Goal: Transaction & Acquisition: Purchase product/service

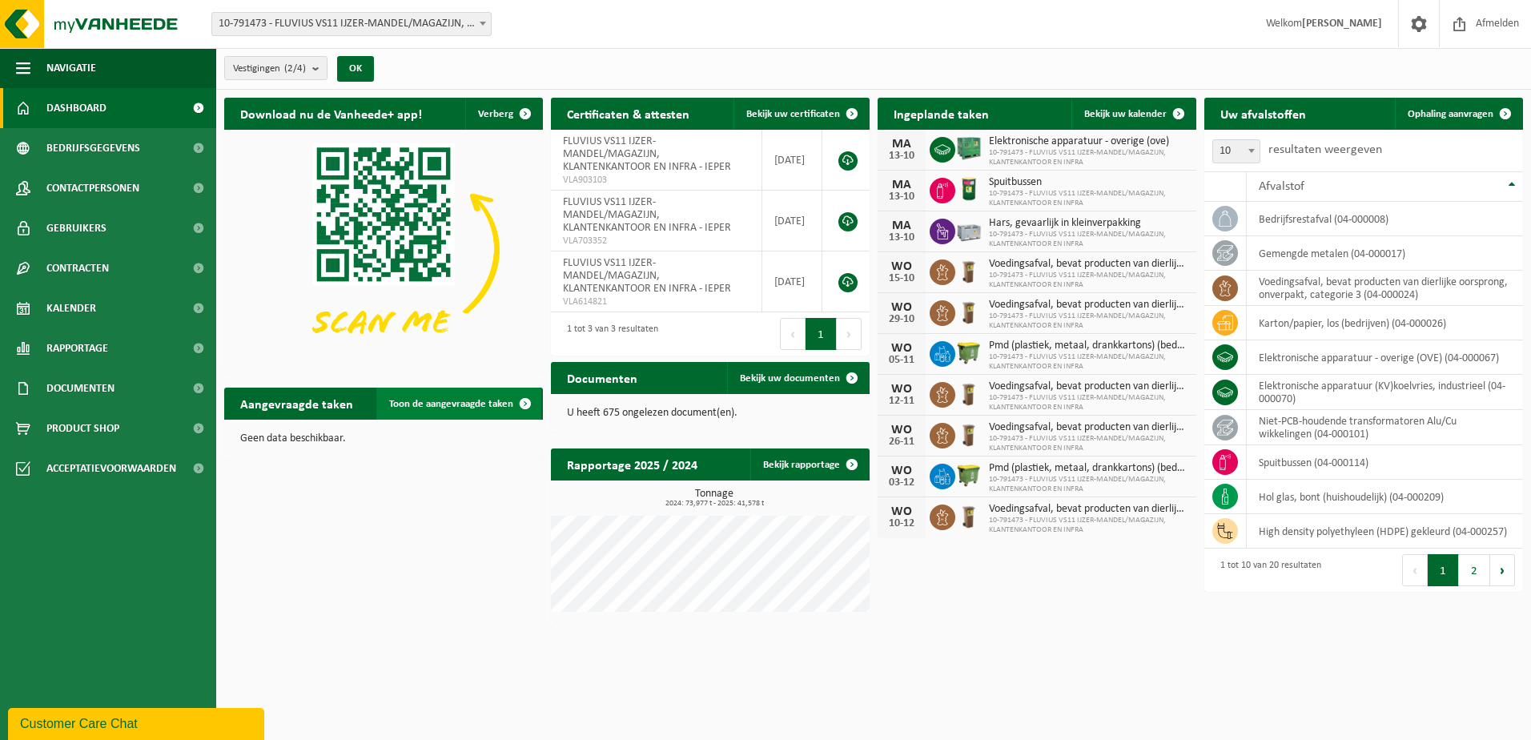
click at [469, 404] on span "Toon de aangevraagde taken" at bounding box center [451, 404] width 124 height 10
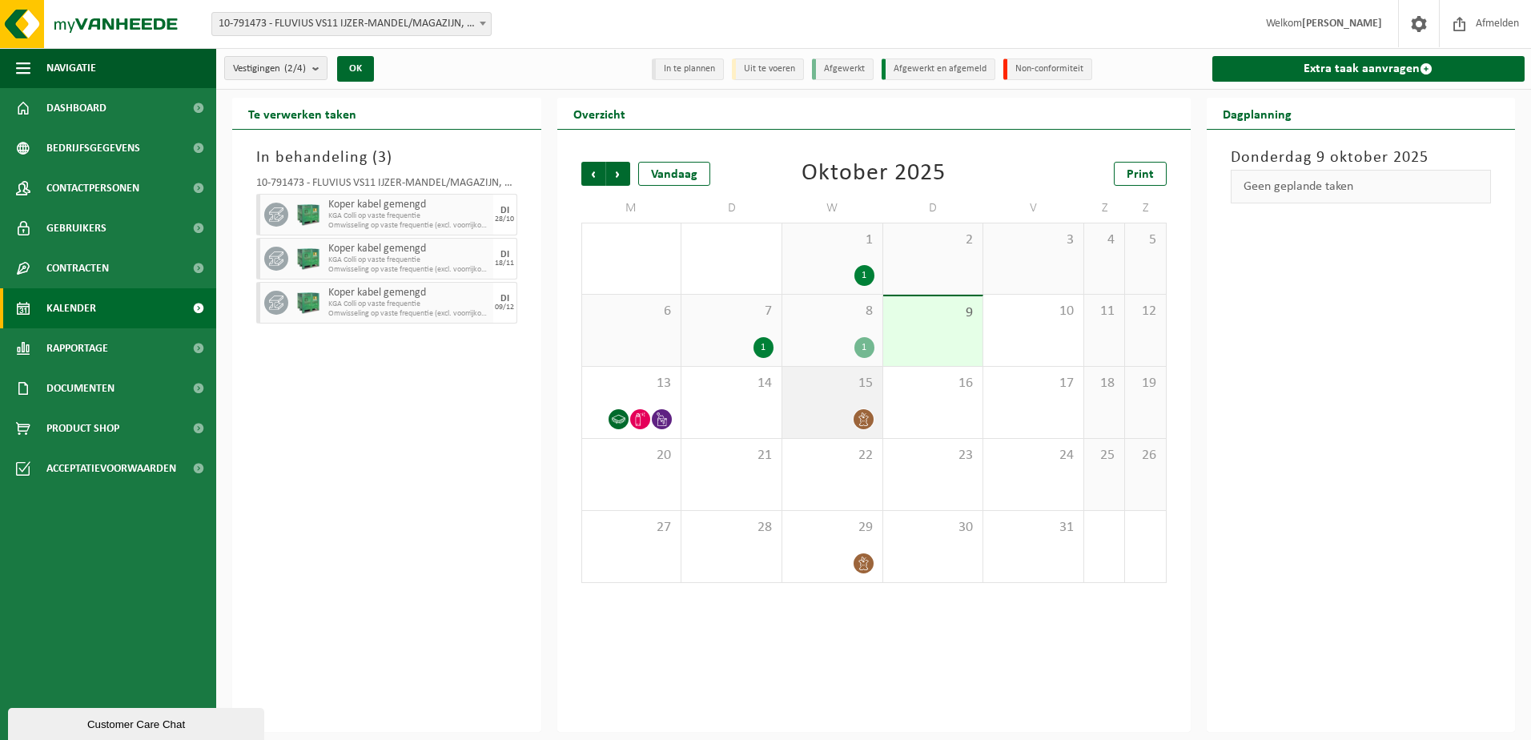
click at [862, 420] on icon at bounding box center [863, 419] width 10 height 14
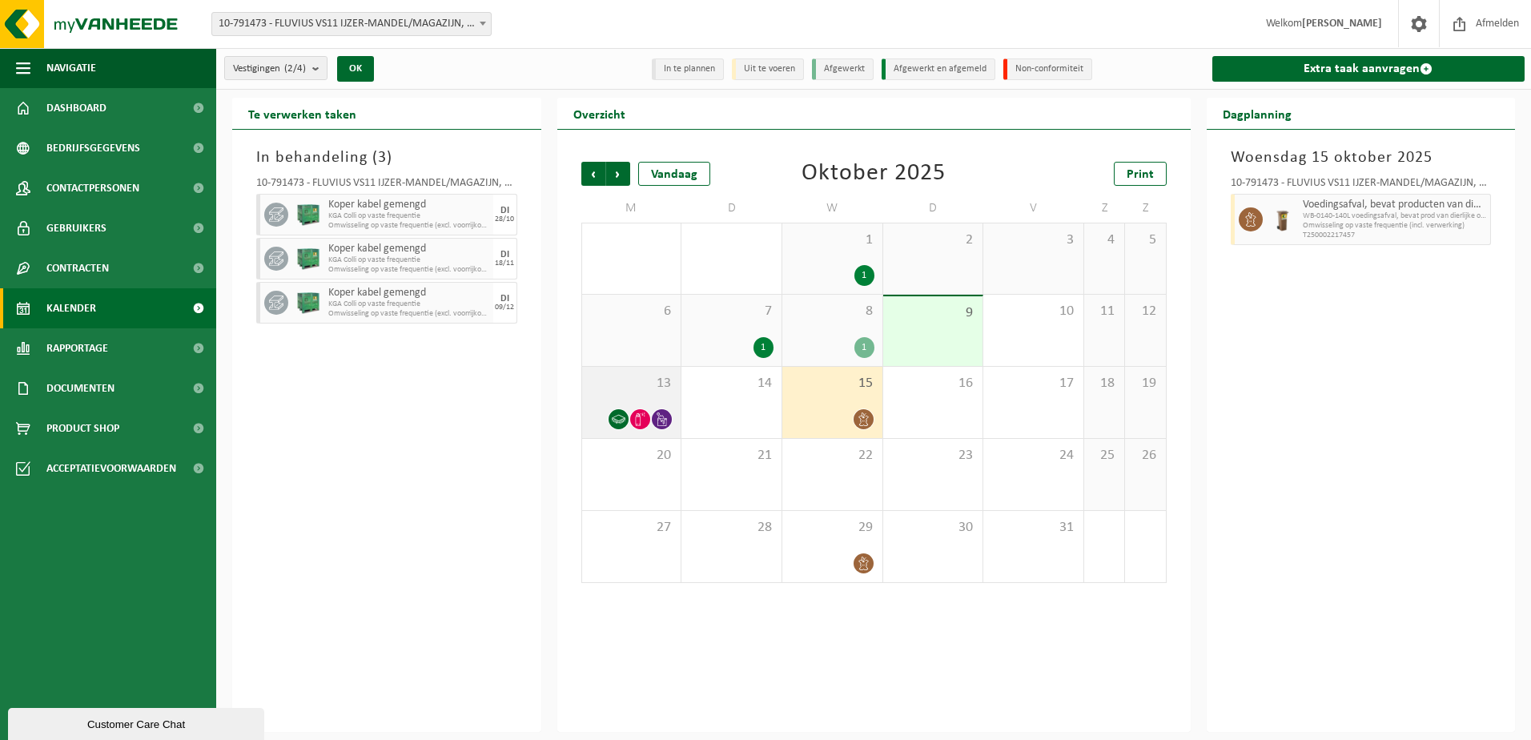
click at [616, 422] on icon at bounding box center [619, 419] width 14 height 9
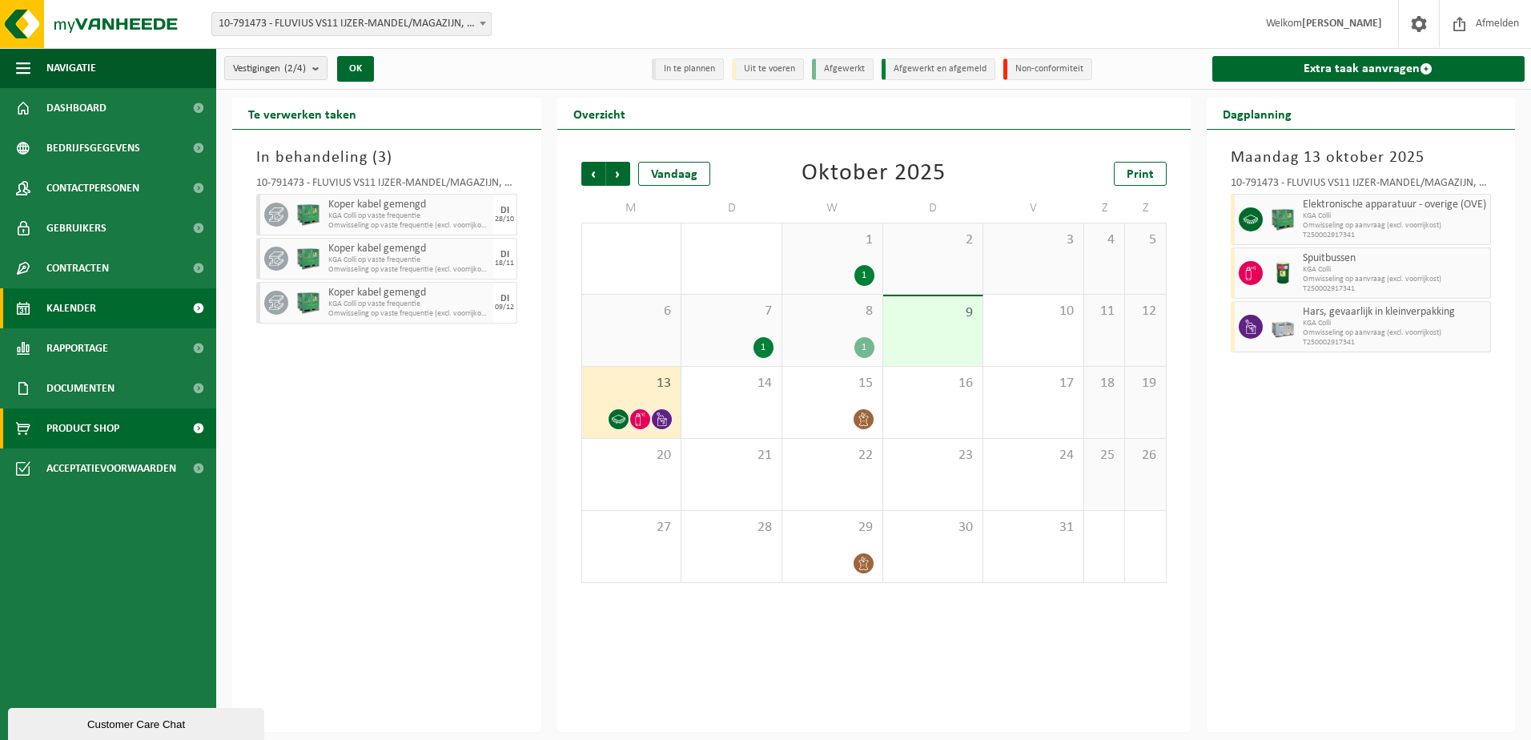
click at [94, 424] on span "Product Shop" at bounding box center [82, 428] width 73 height 40
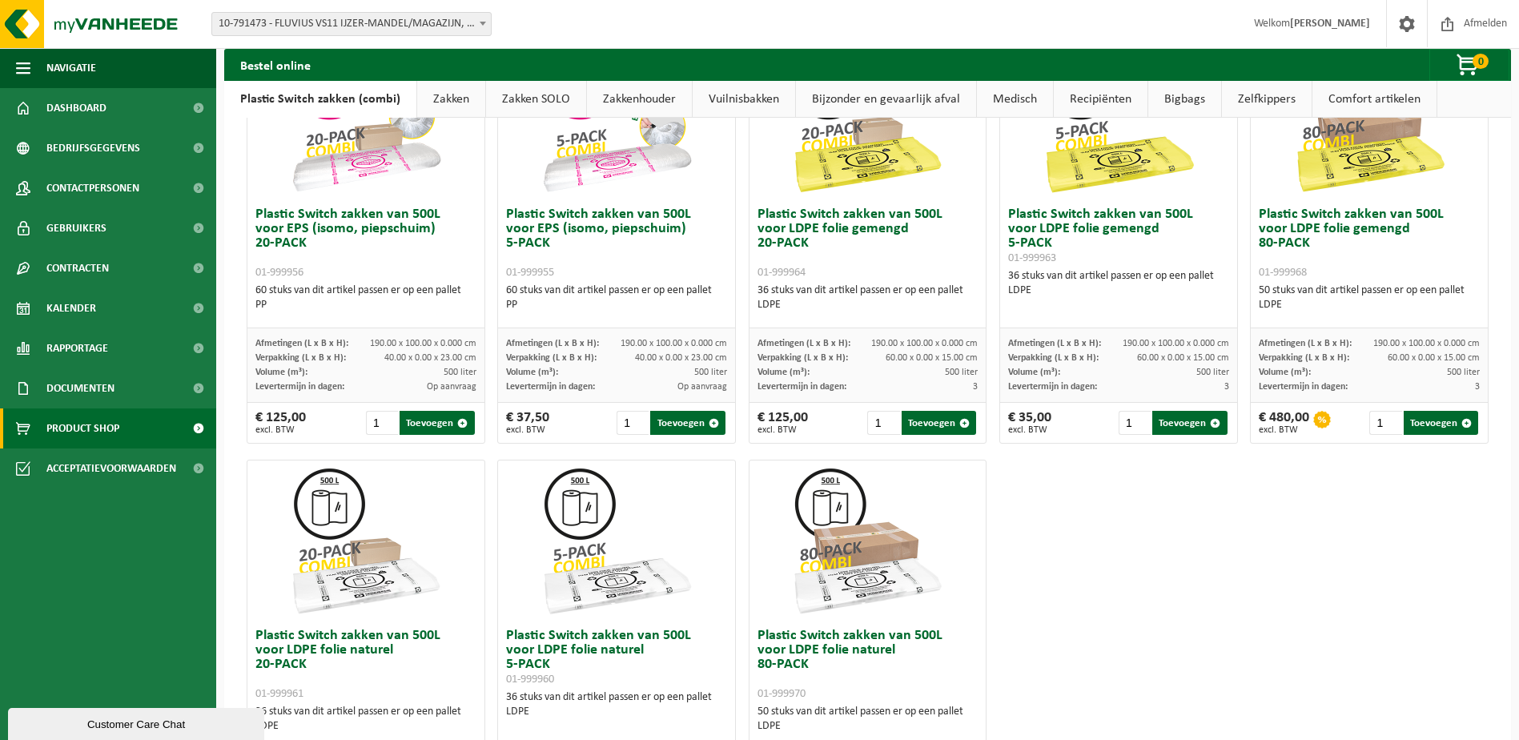
scroll to position [763, 0]
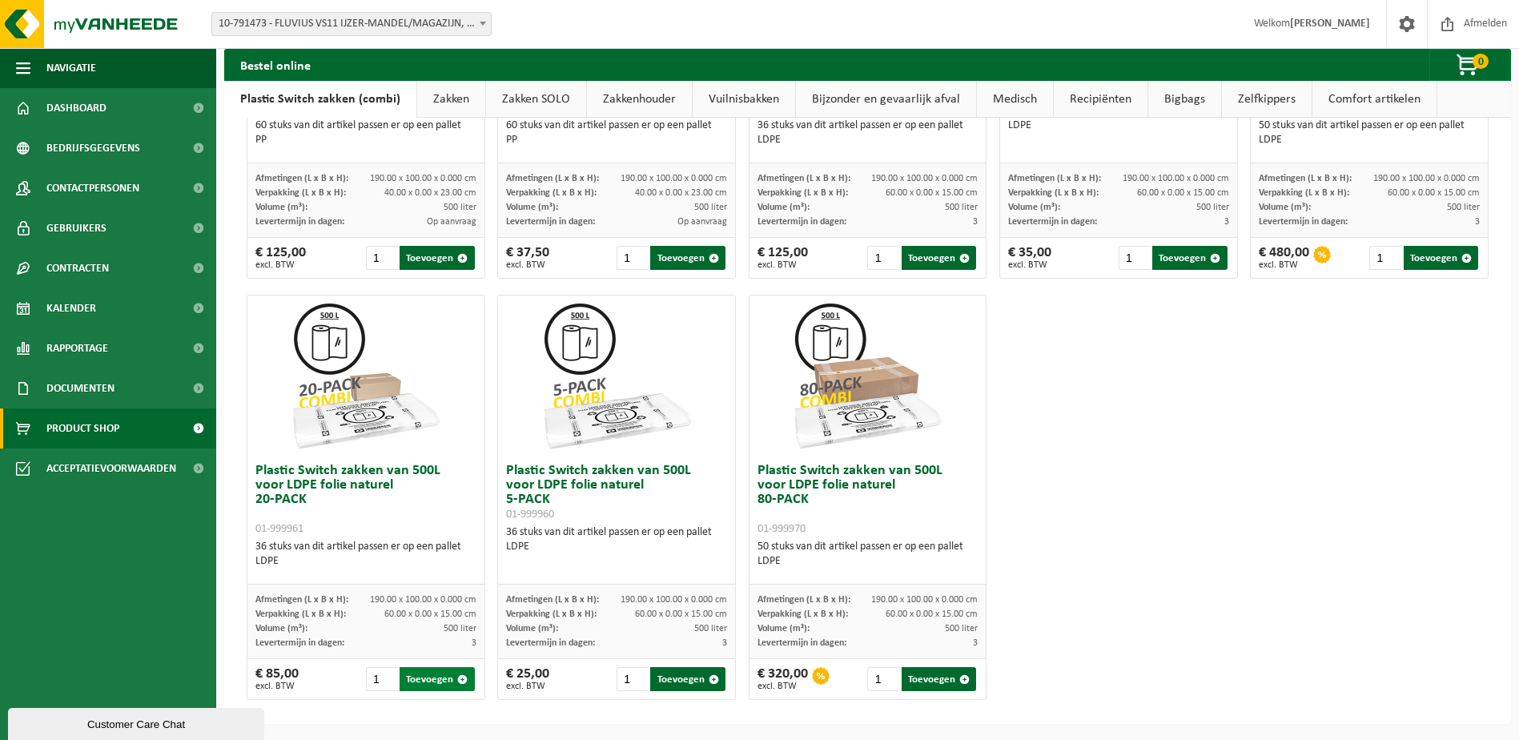
click at [434, 676] on button "Toevoegen" at bounding box center [436, 679] width 74 height 24
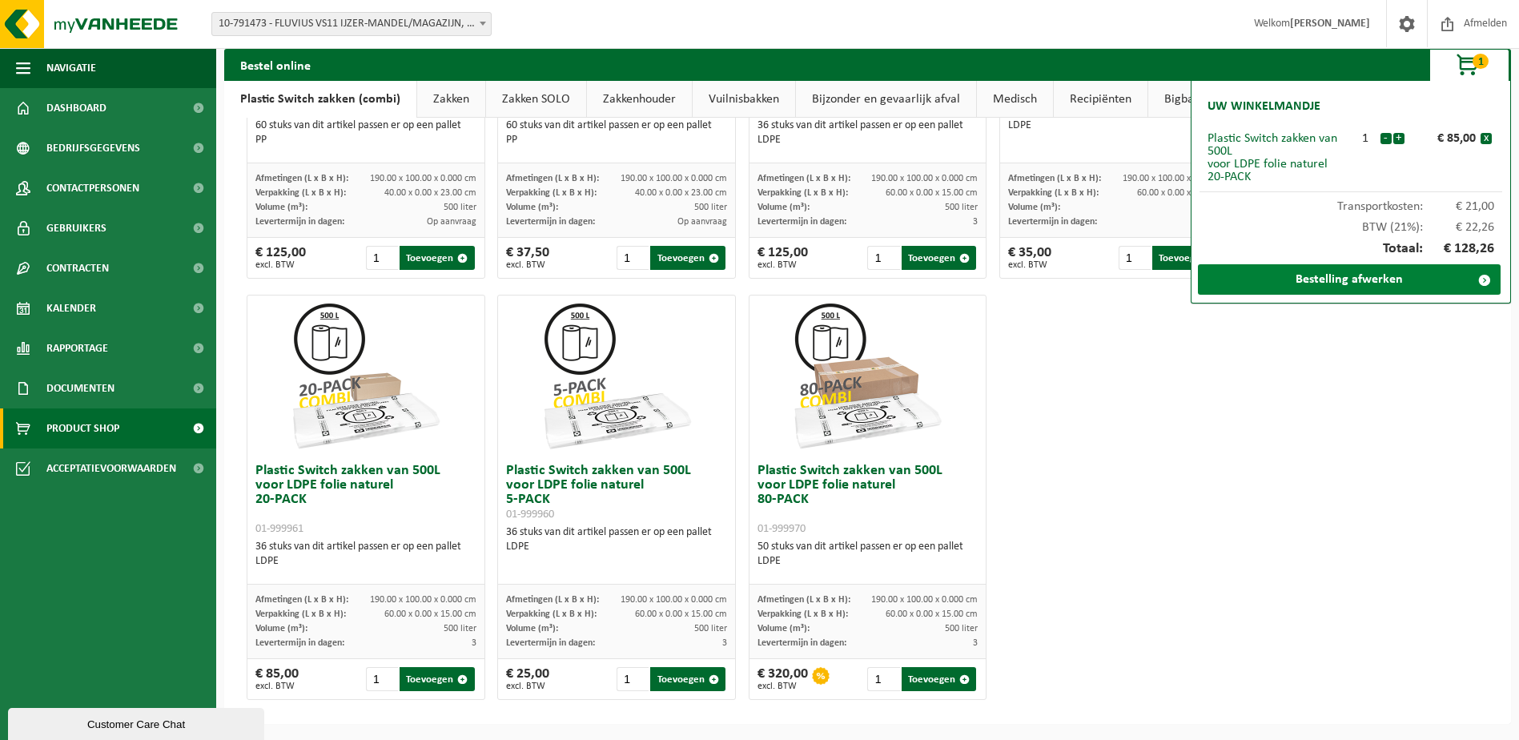
click at [1322, 279] on link "Bestelling afwerken" at bounding box center [1349, 279] width 303 height 30
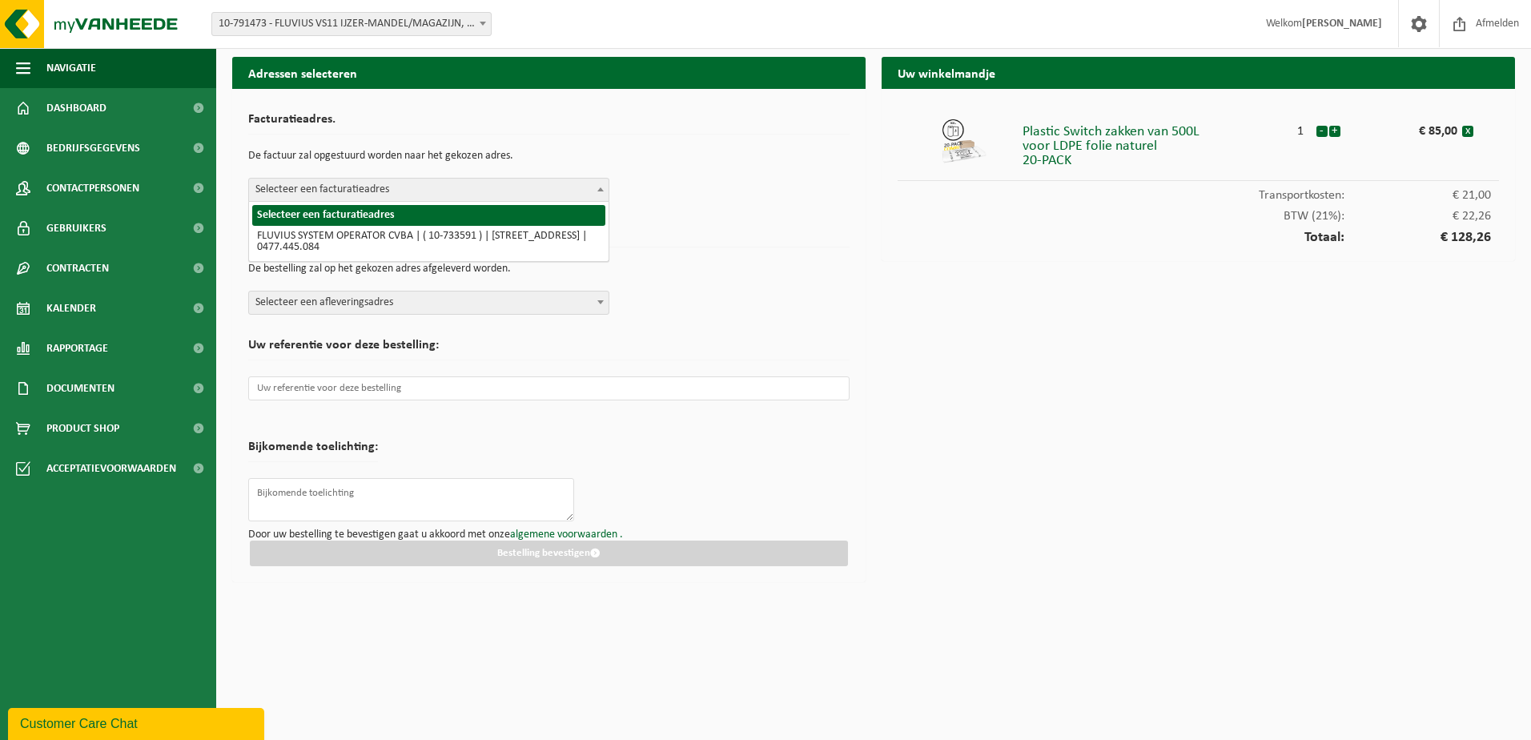
click at [598, 190] on b at bounding box center [600, 189] width 6 height 4
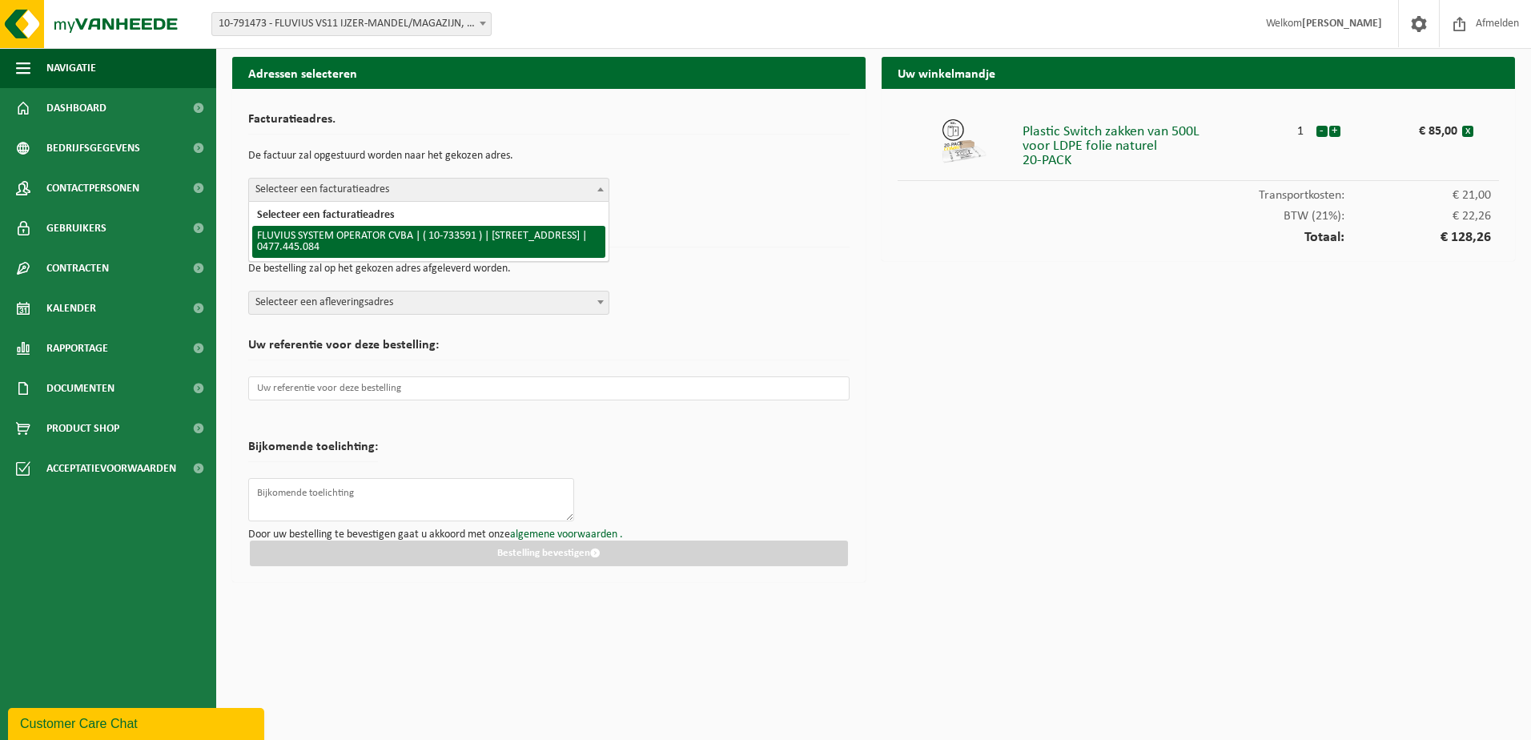
select select "20098"
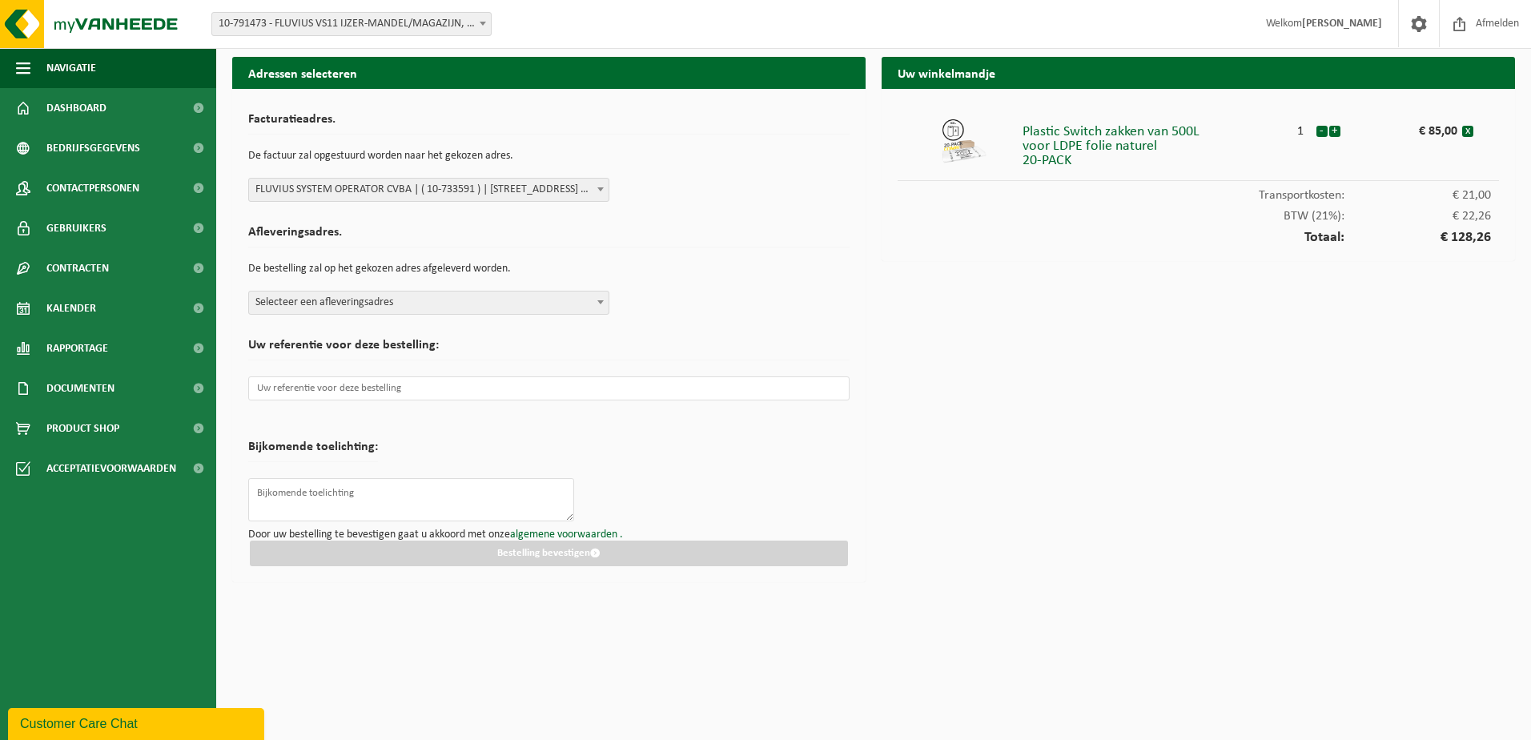
click at [403, 303] on span "Selecteer een afleveringsadres" at bounding box center [428, 302] width 359 height 22
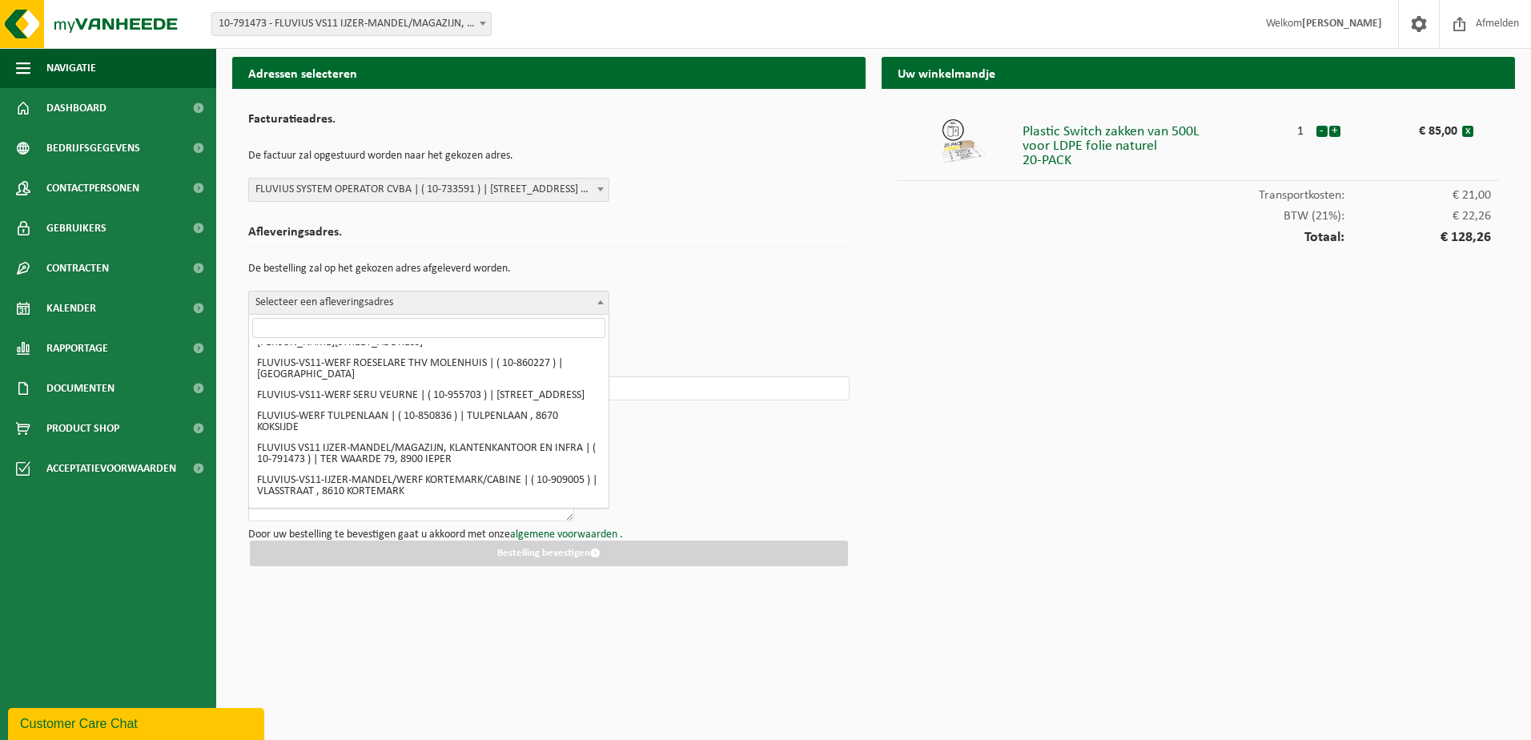
scroll to position [801, 0]
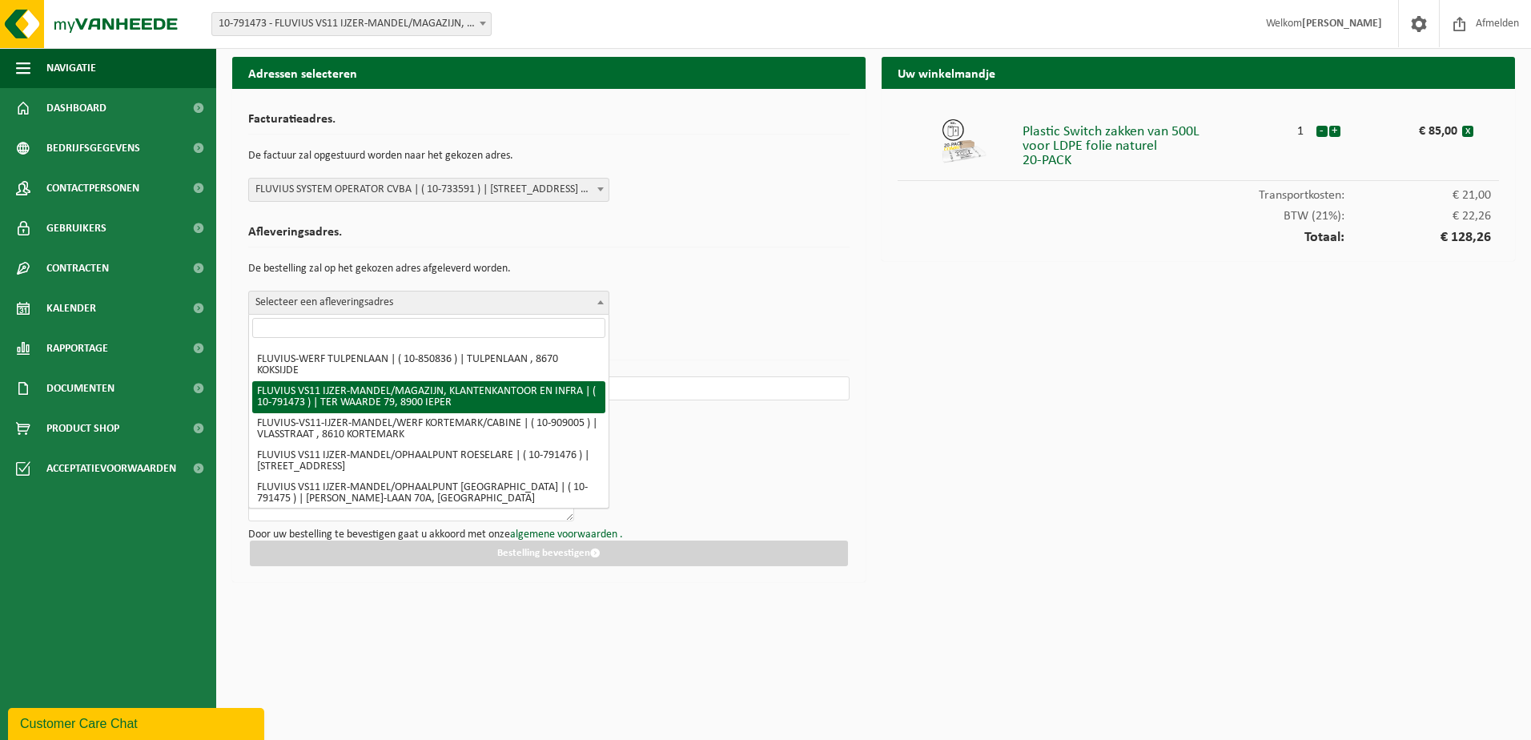
select select "30223"
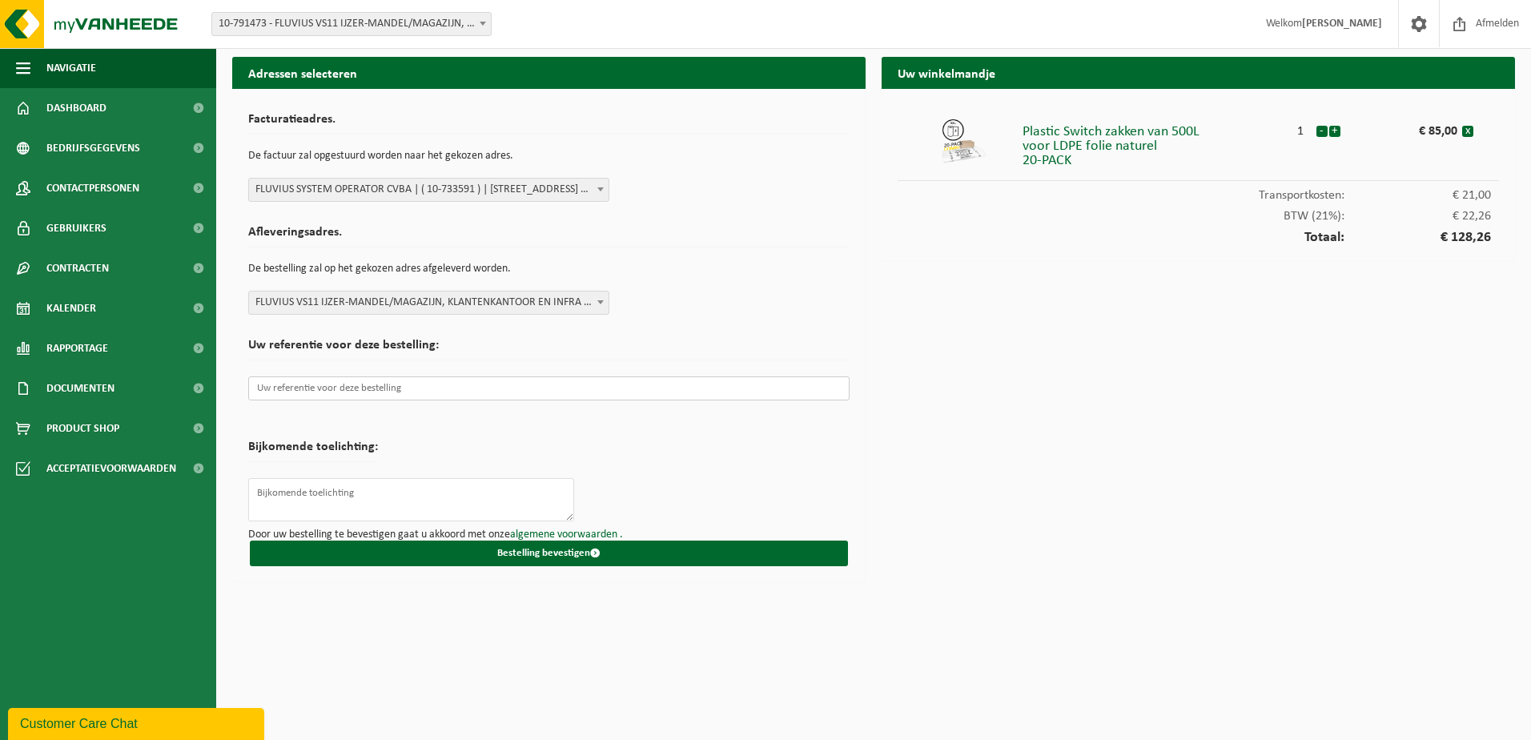
click at [315, 389] on input "text" at bounding box center [548, 388] width 601 height 24
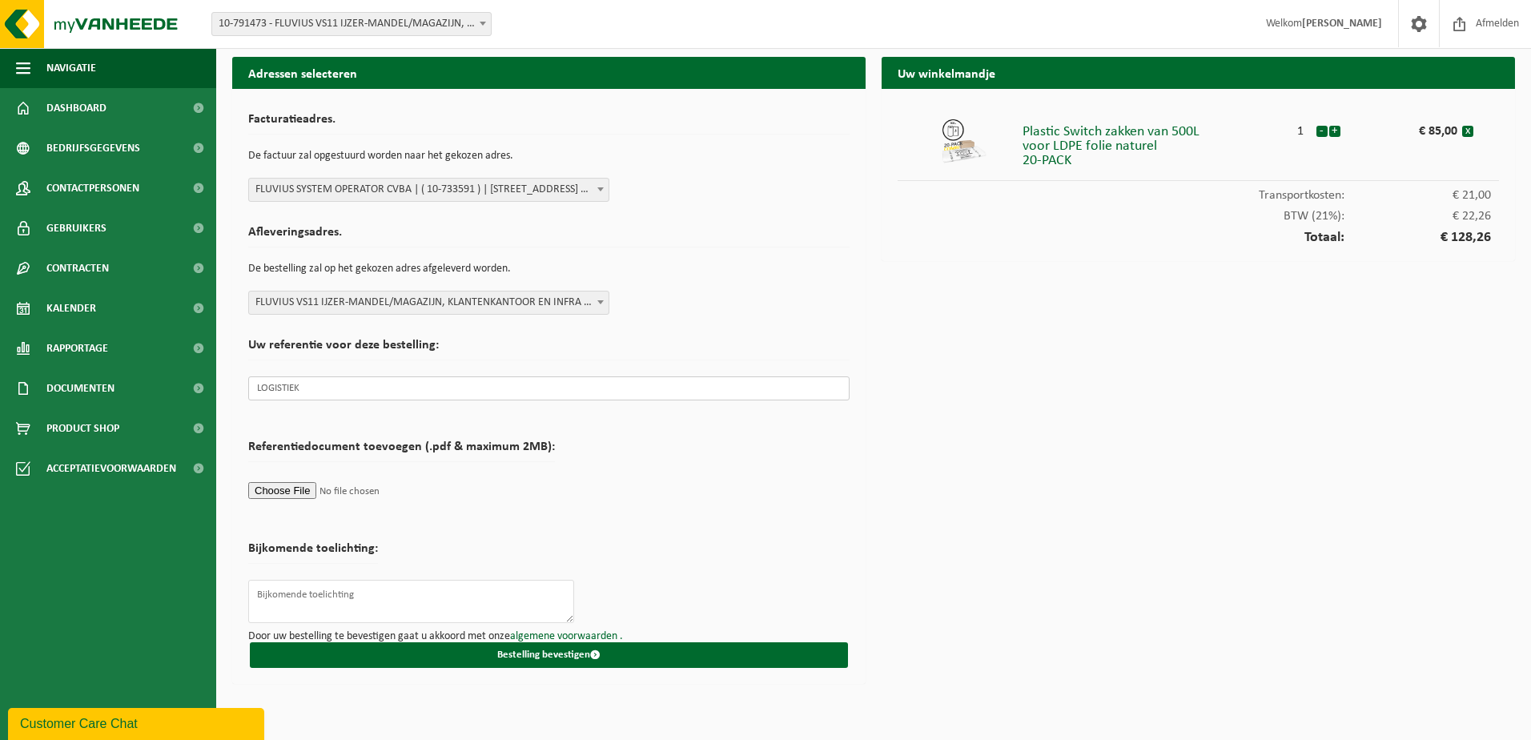
type input "LOGISTIEK"
click at [348, 592] on textarea at bounding box center [411, 601] width 326 height 43
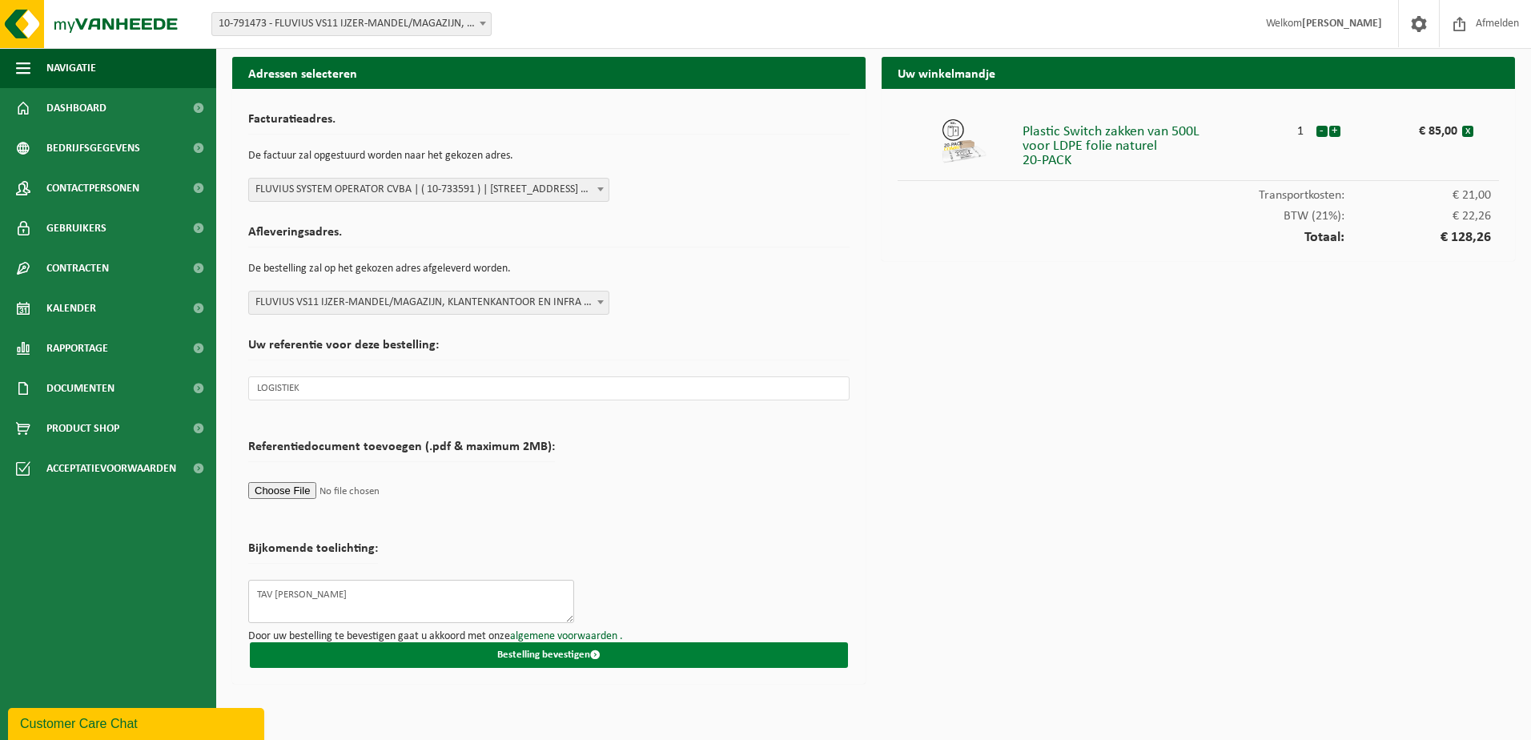
type textarea "TAV NATHALIE SNAUWAERT"
click at [509, 652] on button "Bestelling bevestigen" at bounding box center [549, 655] width 598 height 26
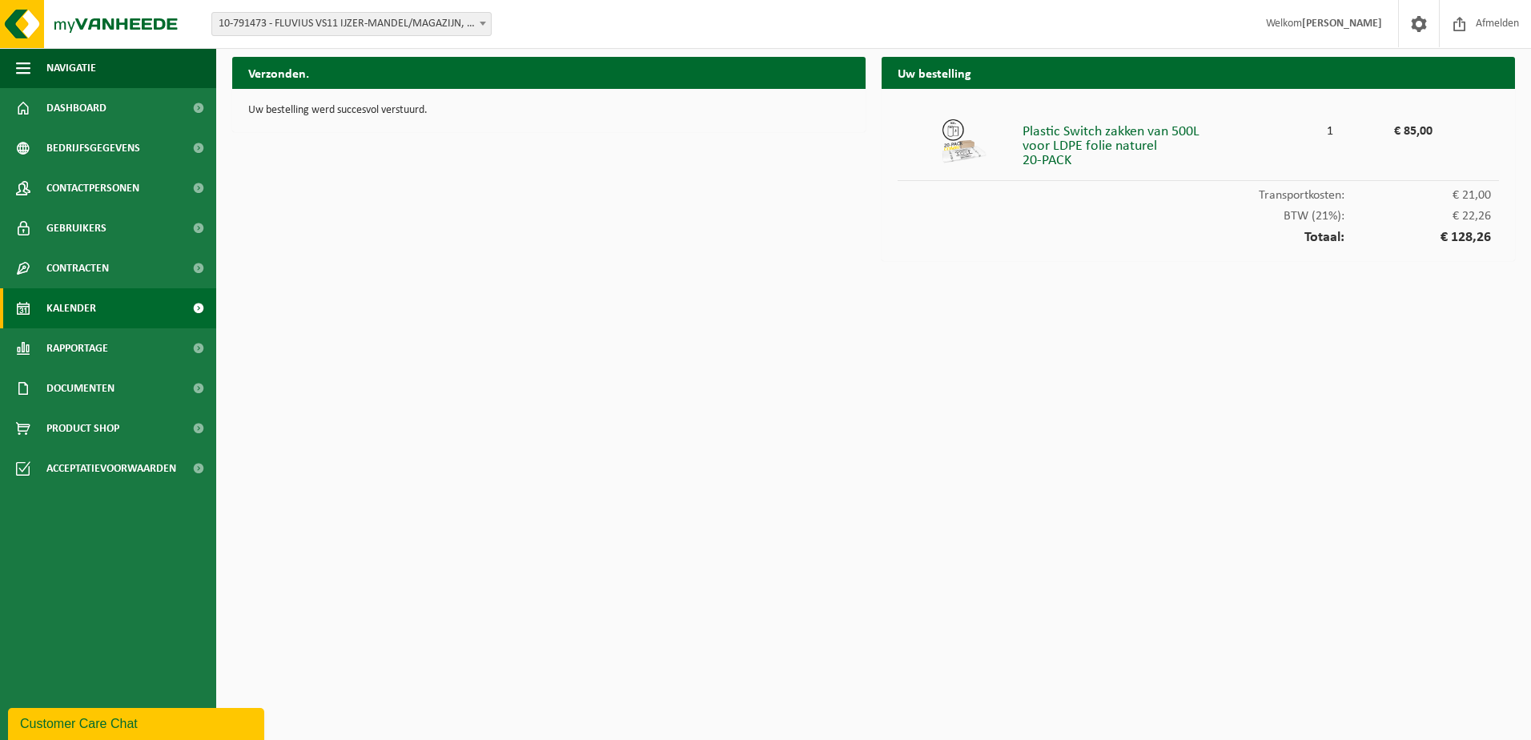
click at [94, 307] on span "Kalender" at bounding box center [71, 308] width 50 height 40
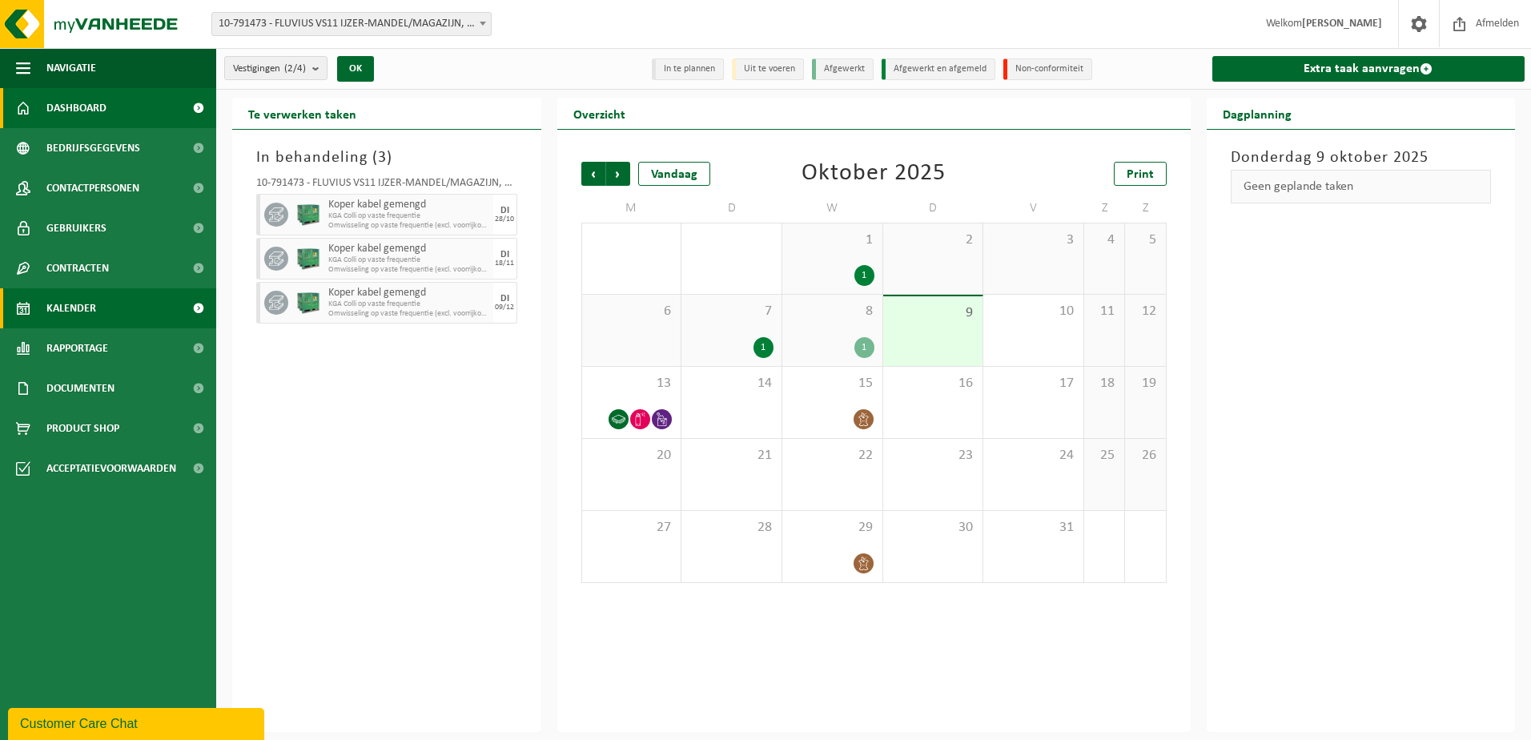
click at [102, 111] on span "Dashboard" at bounding box center [76, 108] width 60 height 40
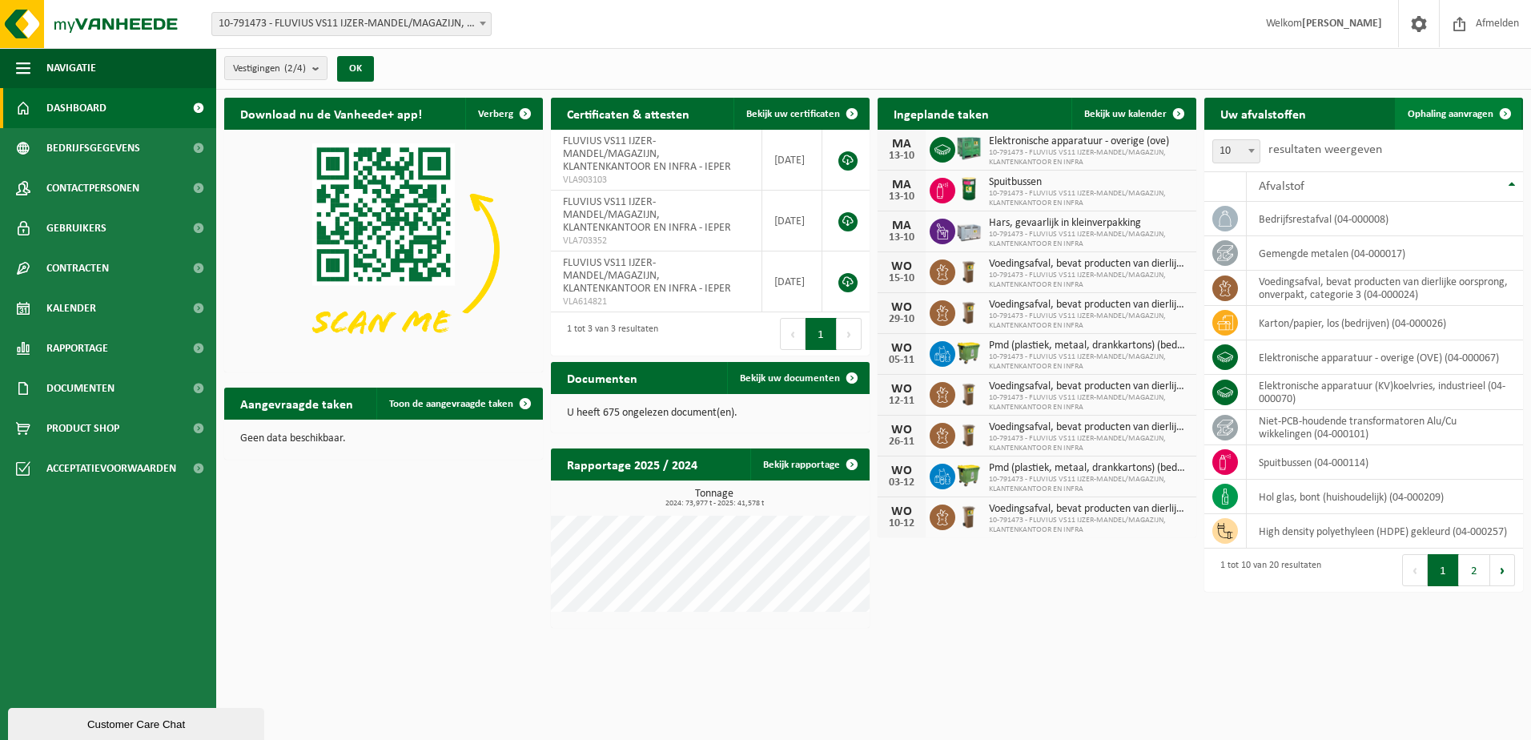
click at [1451, 109] on span "Ophaling aanvragen" at bounding box center [1450, 114] width 86 height 10
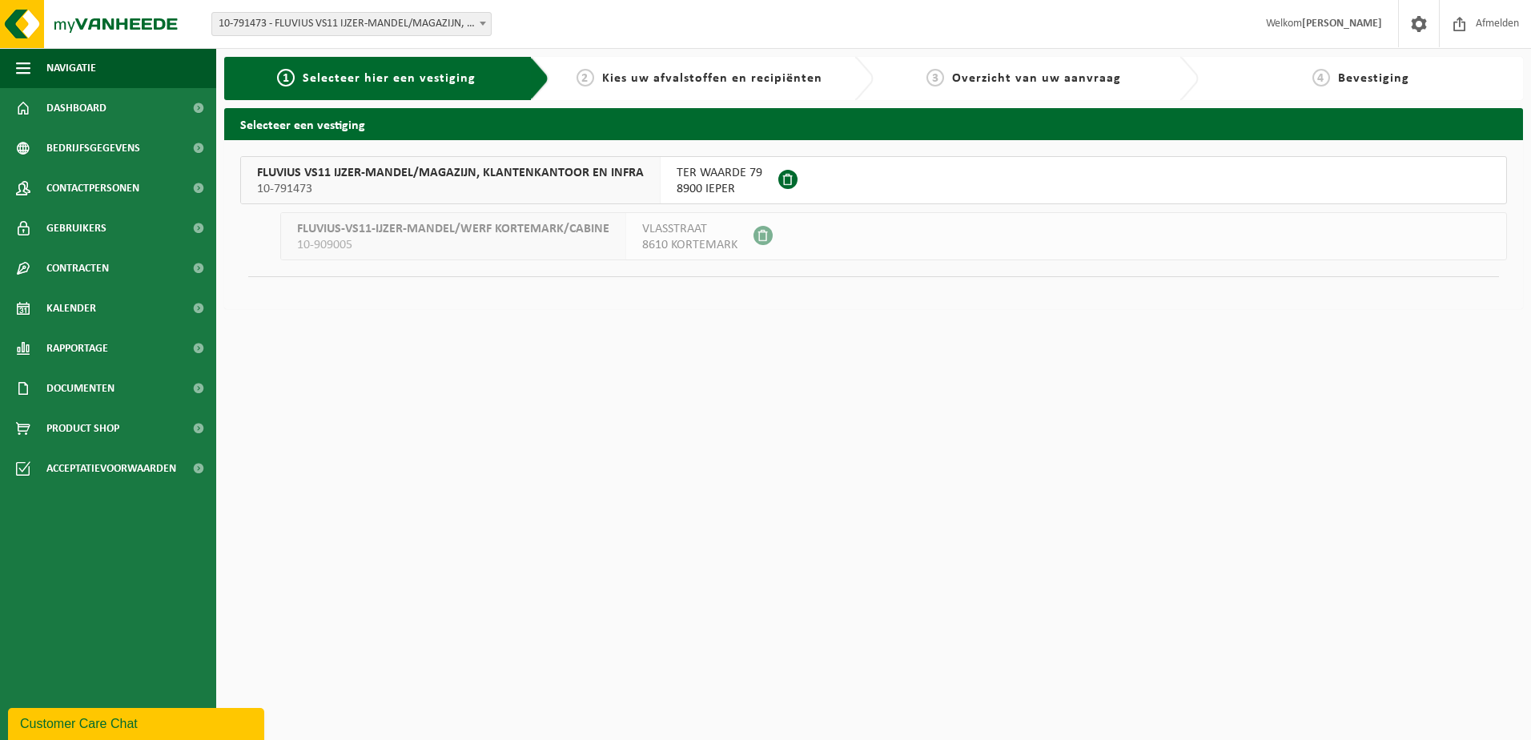
click at [708, 171] on span "TER WAARDE 79" at bounding box center [719, 173] width 86 height 16
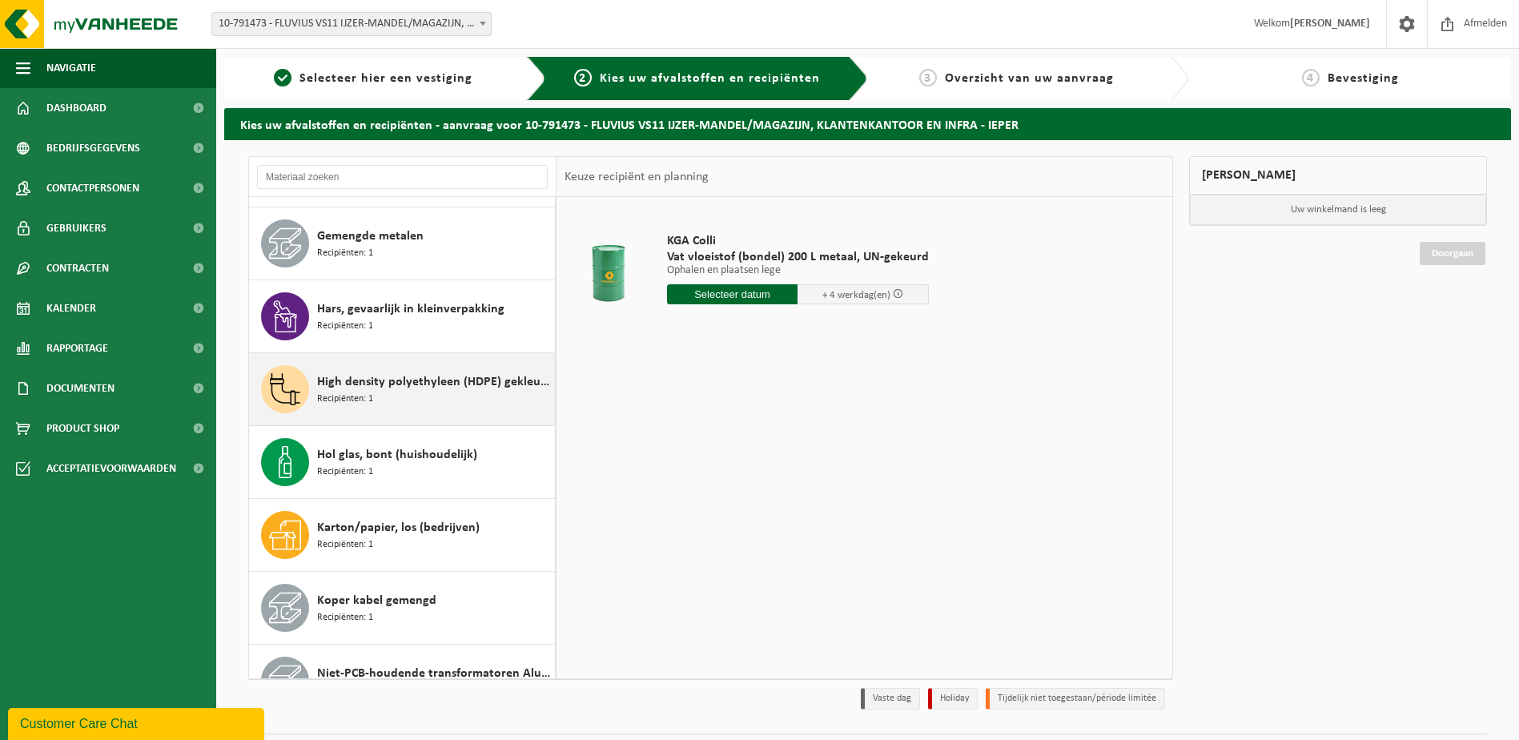
scroll to position [416, 0]
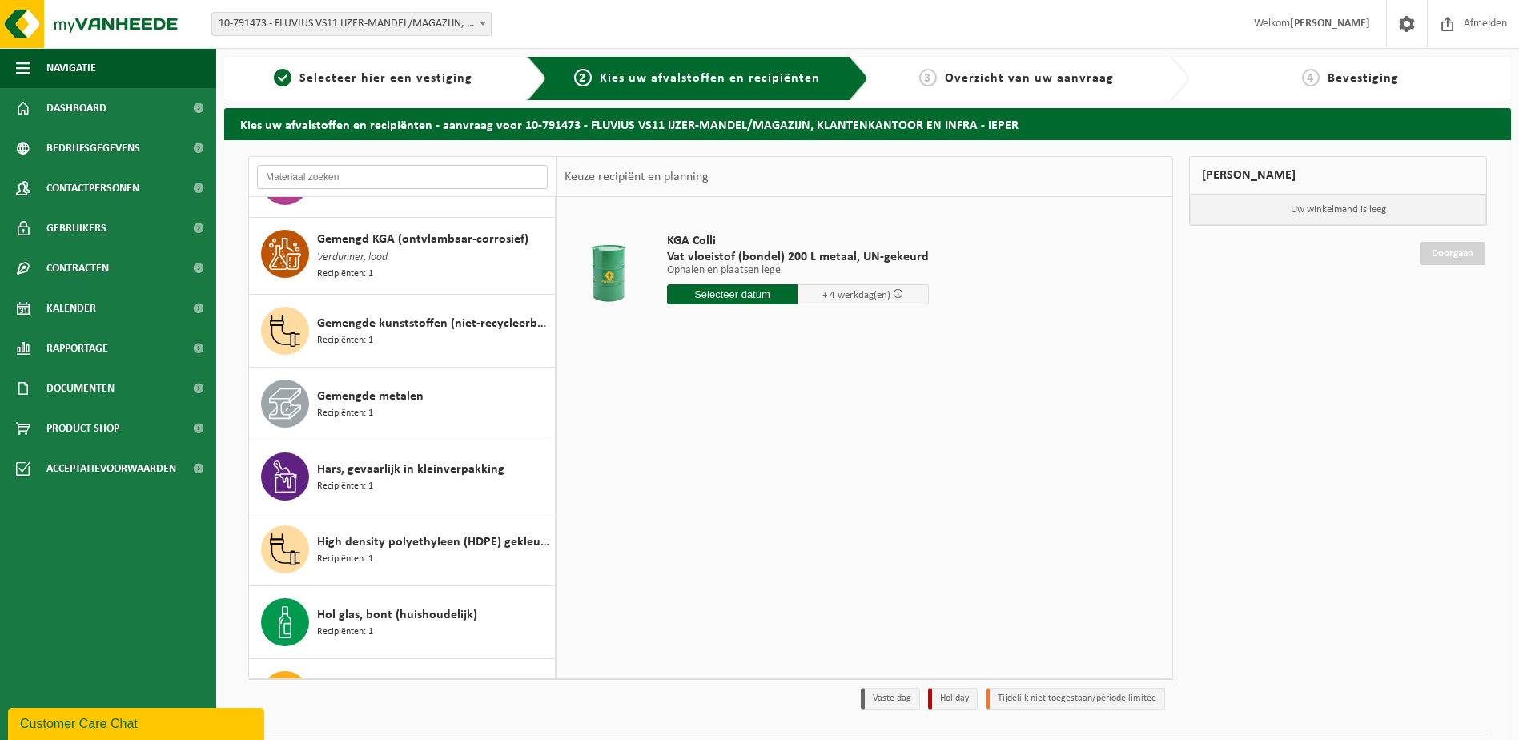
click at [343, 175] on input "text" at bounding box center [402, 177] width 291 height 24
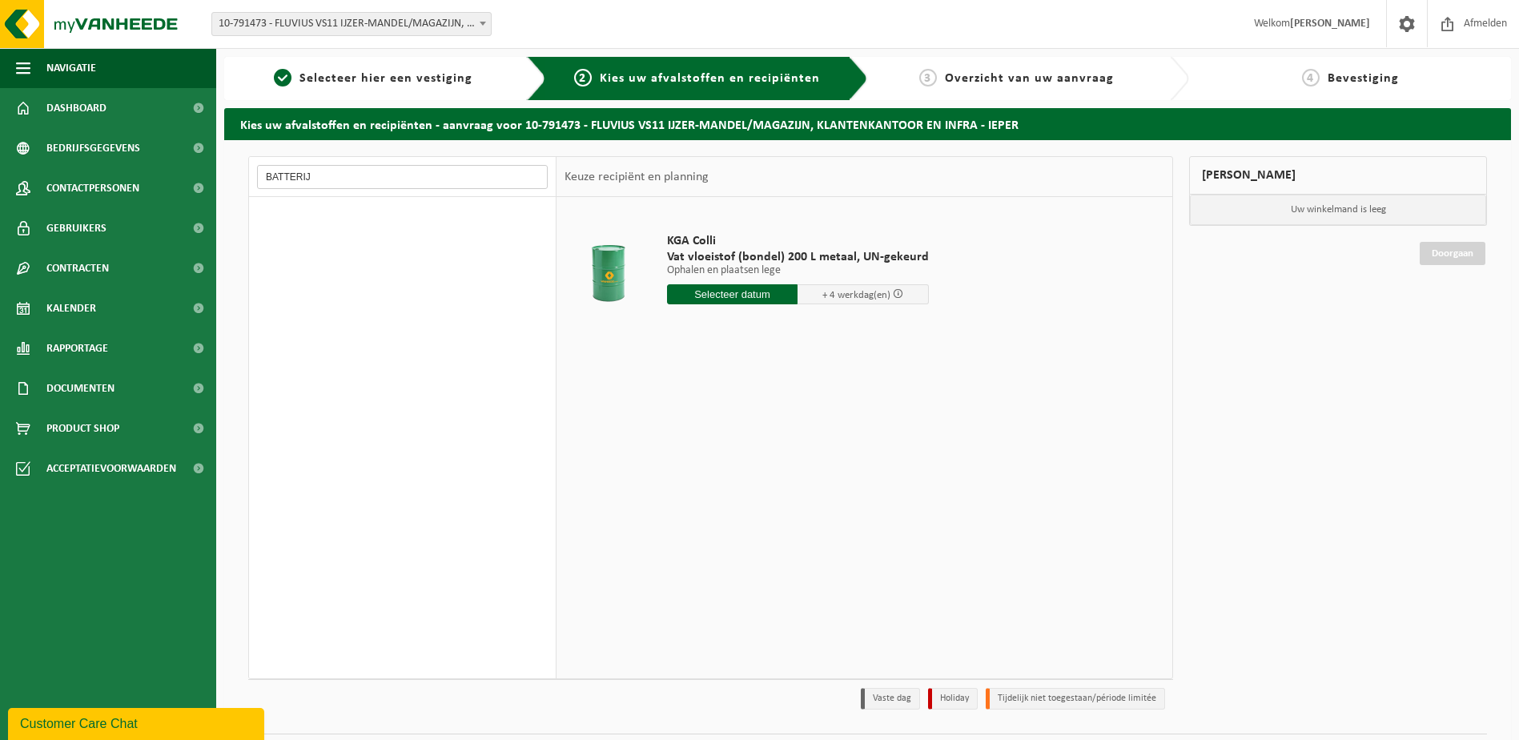
type input "BATTERIJ"
click at [356, 179] on input "BATTERIJ" at bounding box center [402, 177] width 291 height 24
drag, startPoint x: 356, startPoint y: 179, endPoint x: 251, endPoint y: 178, distance: 104.9
click at [247, 177] on div "BATTERIJ Afgewerkte olie - industrie in 200lt Recipiënten: 1 Aluminium kabel ge…" at bounding box center [710, 436] width 941 height 561
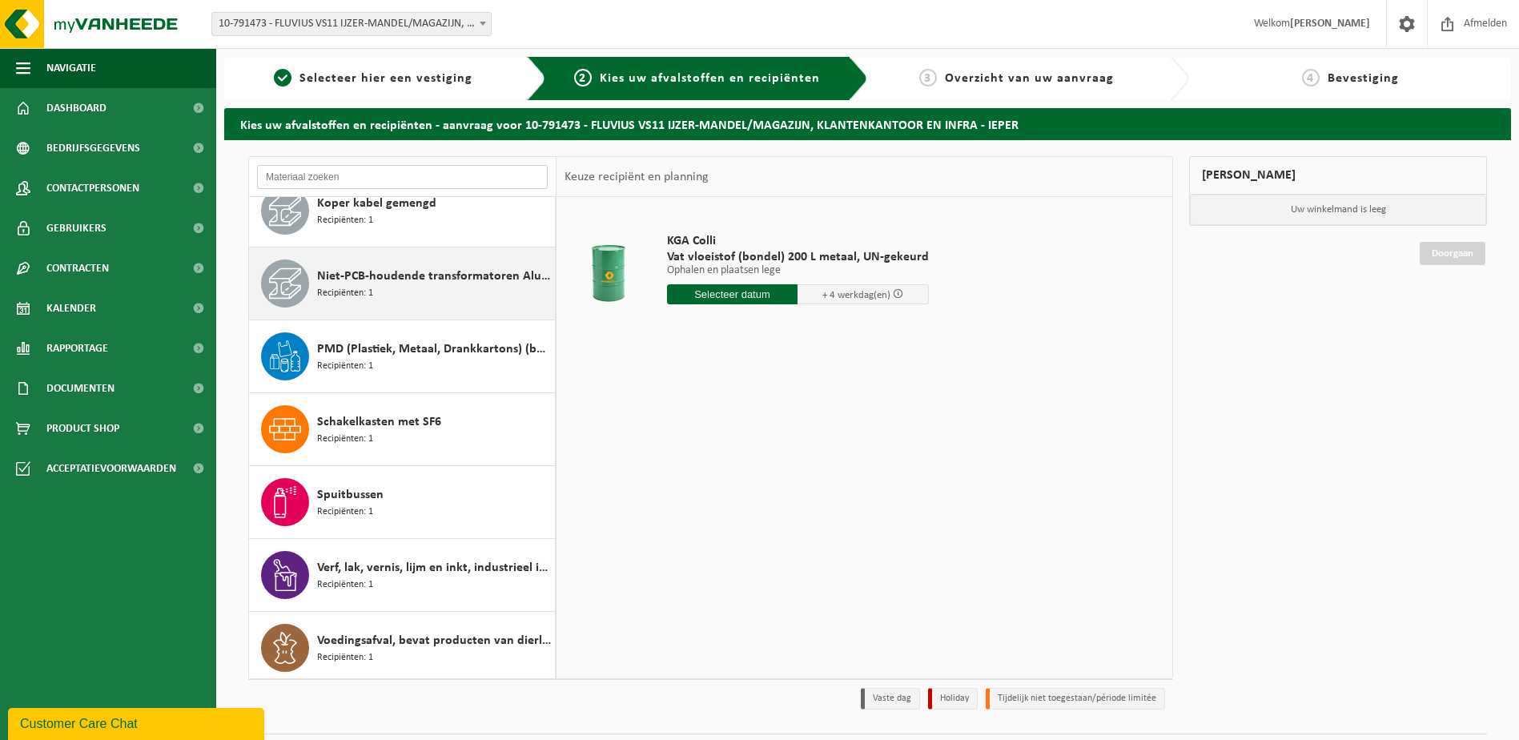
scroll to position [977, 0]
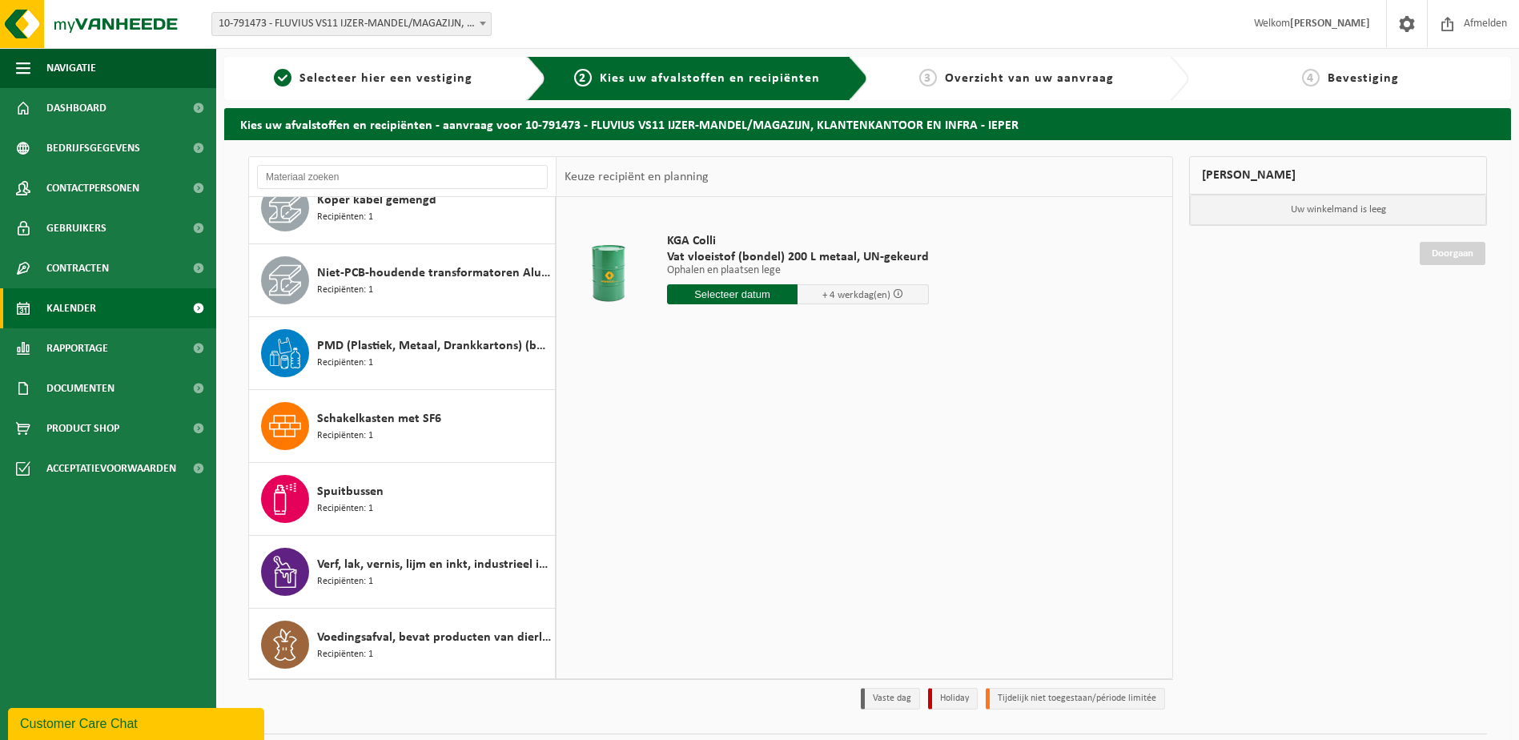
click at [96, 306] on link "Kalender" at bounding box center [108, 308] width 216 height 40
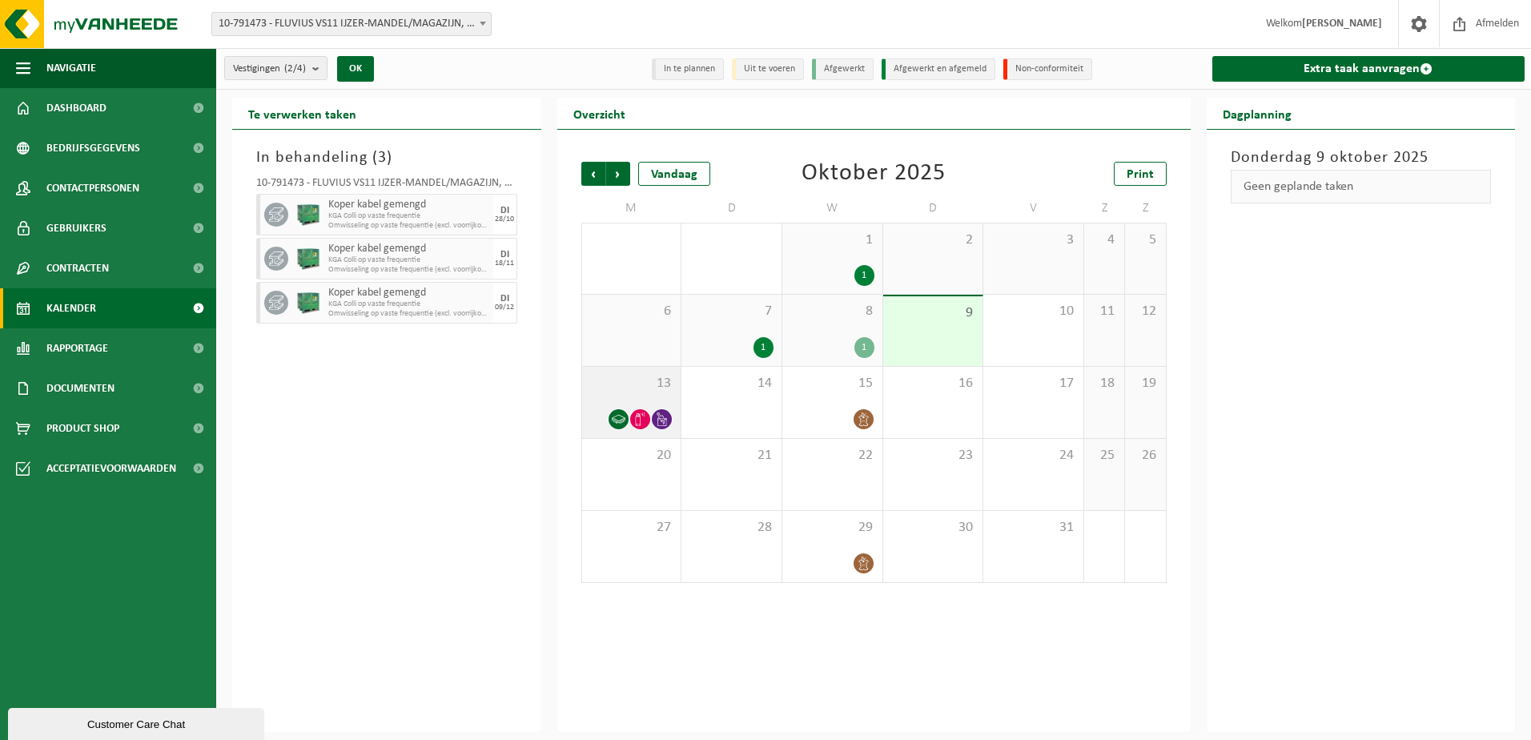
click at [644, 419] on icon at bounding box center [640, 419] width 14 height 14
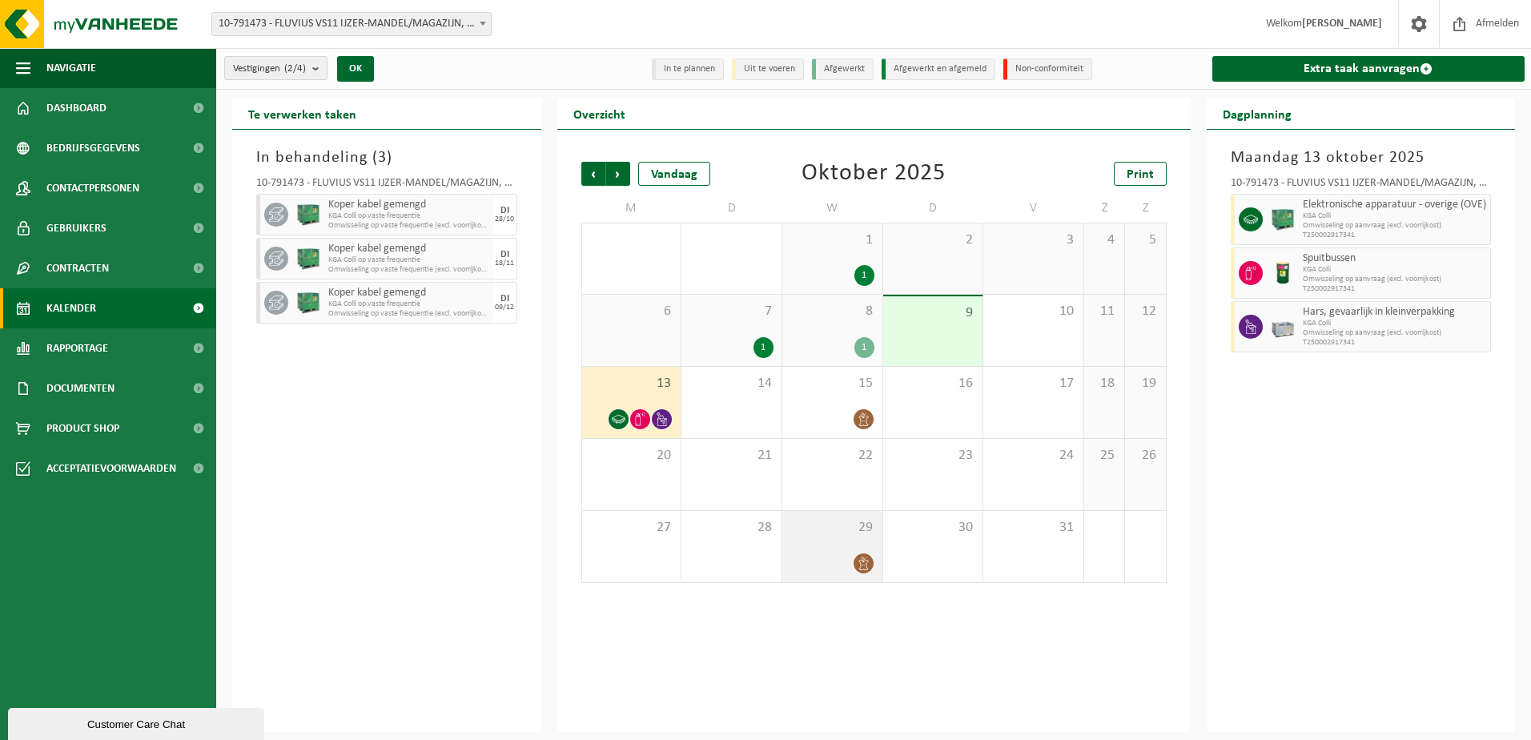
click at [861, 565] on icon at bounding box center [864, 563] width 14 height 14
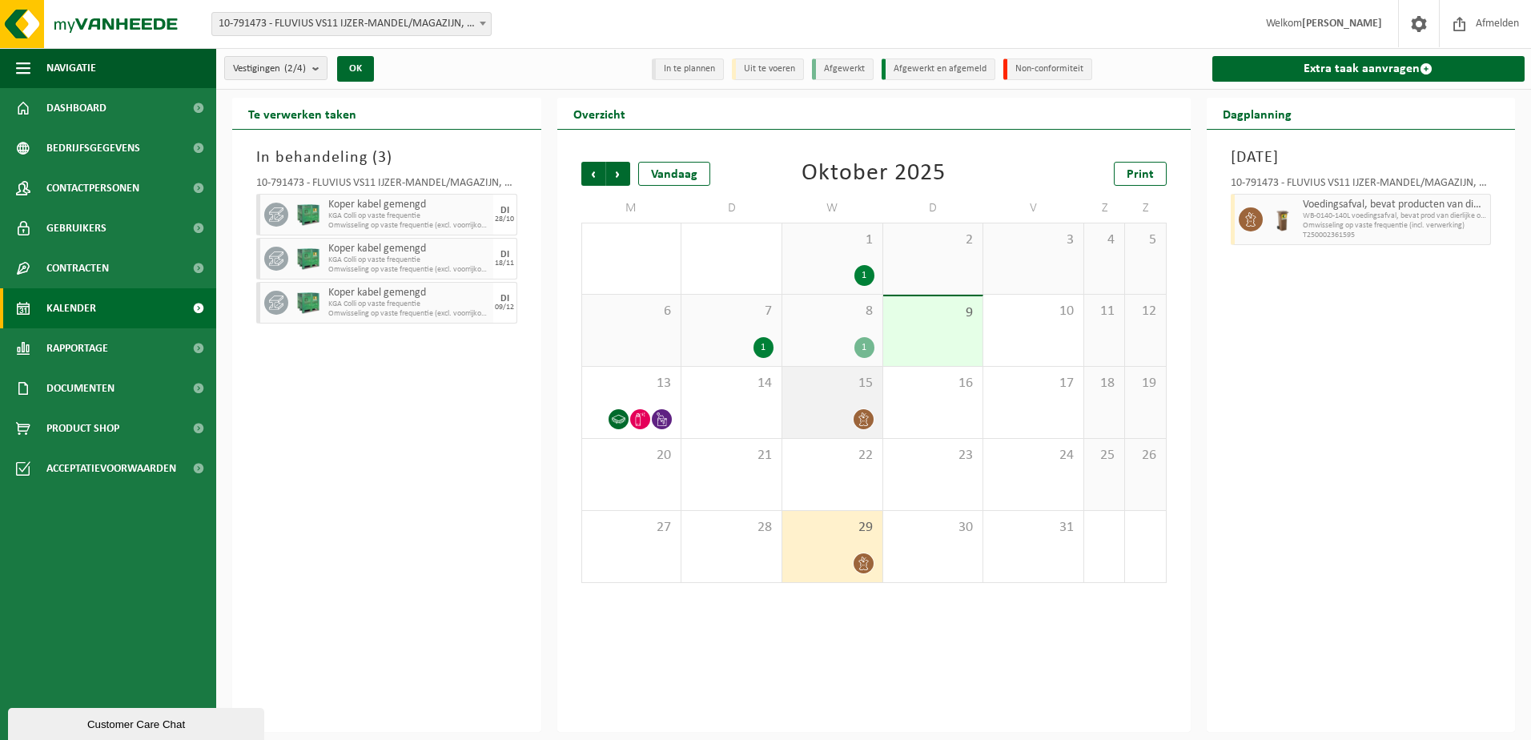
click at [873, 421] on span at bounding box center [863, 419] width 20 height 20
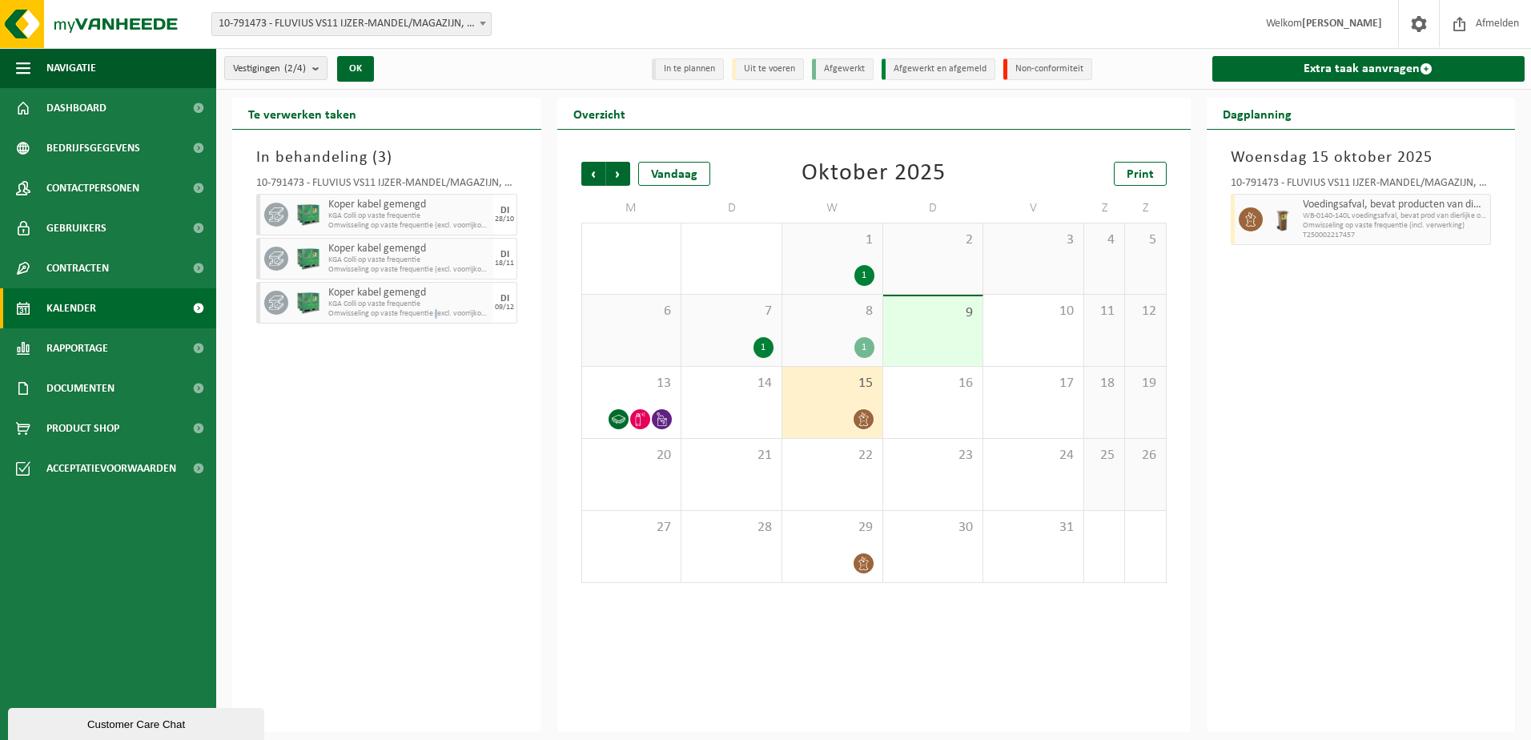
click at [440, 444] on div "In behandeling ( 3 ) 10-791473 - FLUVIUS VS11 IJZER-MANDEL/MAGAZIJN, KLANTENKAN…" at bounding box center [386, 431] width 309 height 602
